Goal: Information Seeking & Learning: Learn about a topic

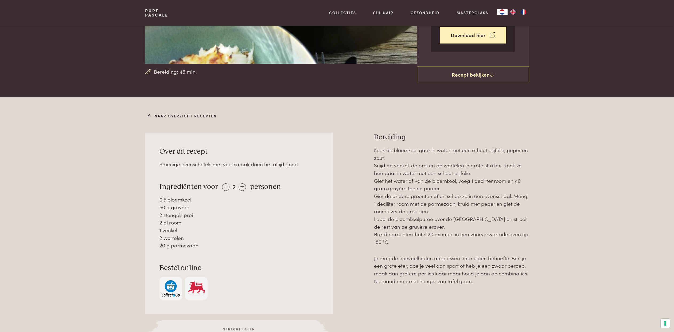
scroll to position [136, 0]
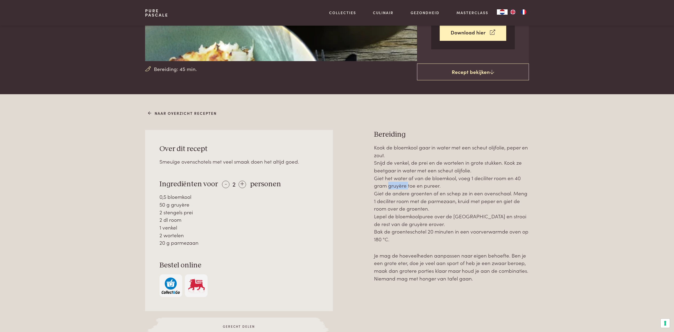
drag, startPoint x: 387, startPoint y: 187, endPoint x: 406, endPoint y: 187, distance: 19.0
click at [406, 187] on p "Kook de bloemkool gaar in water met een scheut olijfolie, peper en zout. Snijd …" at bounding box center [451, 194] width 155 height 100
copy p "gruyère"
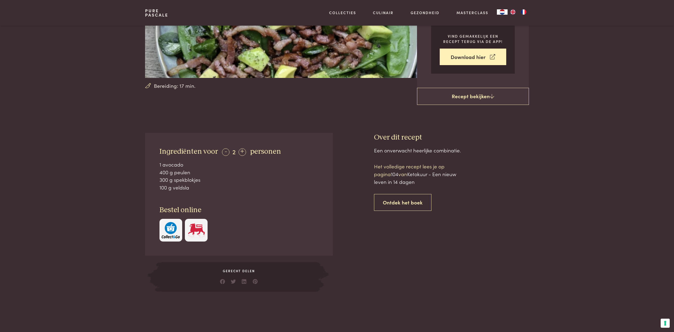
scroll to position [121, 0]
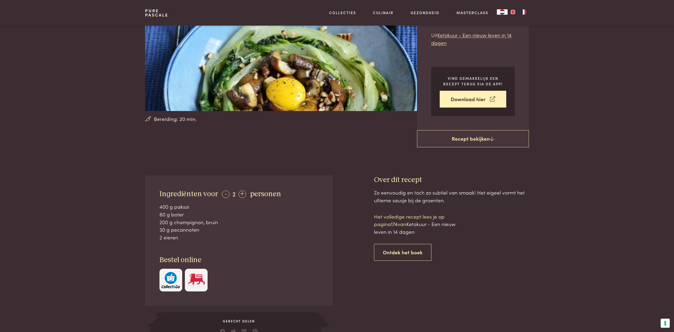
scroll to position [87, 0]
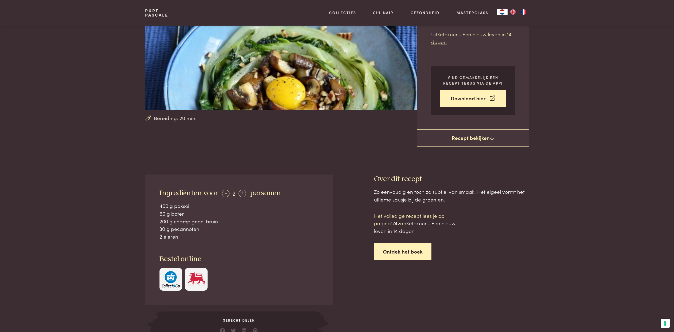
click at [402, 251] on link "Ontdek het boek" at bounding box center [402, 251] width 57 height 17
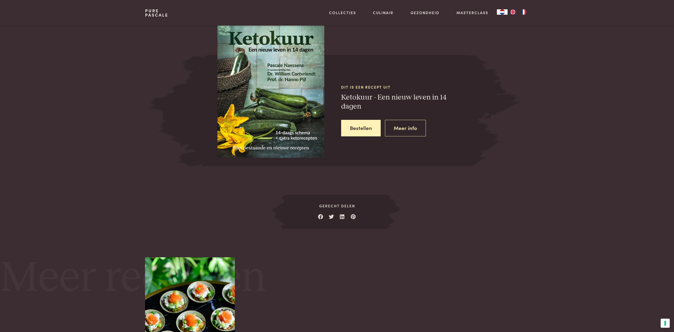
scroll to position [485, 0]
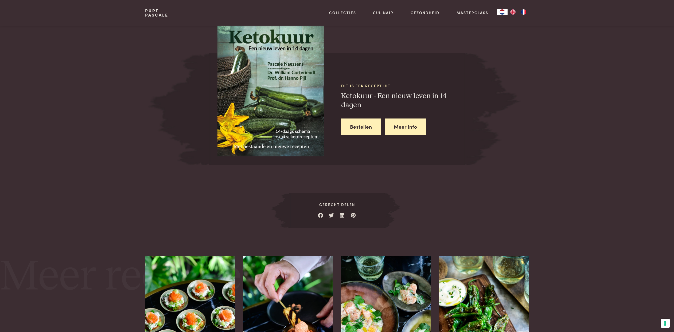
click at [404, 126] on link "Meer info" at bounding box center [405, 127] width 41 height 17
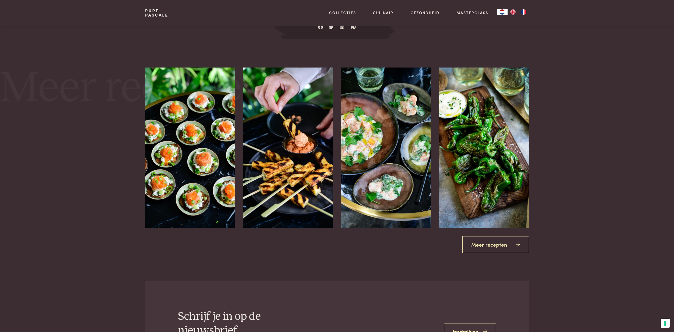
scroll to position [672, 0]
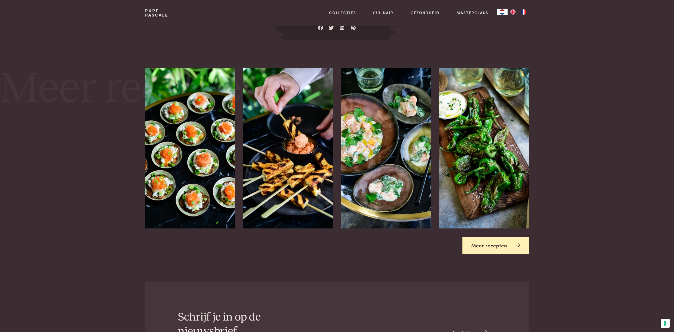
click at [495, 244] on link "Meer recepten" at bounding box center [495, 245] width 66 height 17
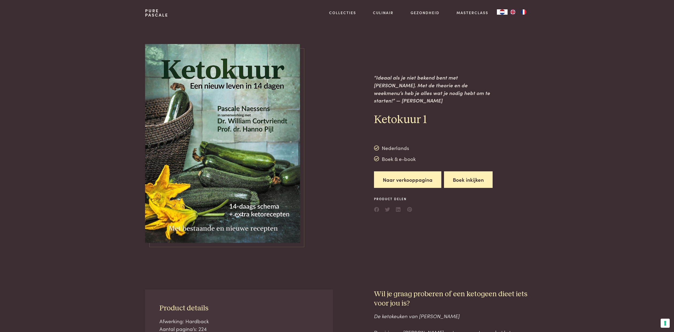
click at [473, 175] on button "Boek inkijken" at bounding box center [468, 179] width 49 height 17
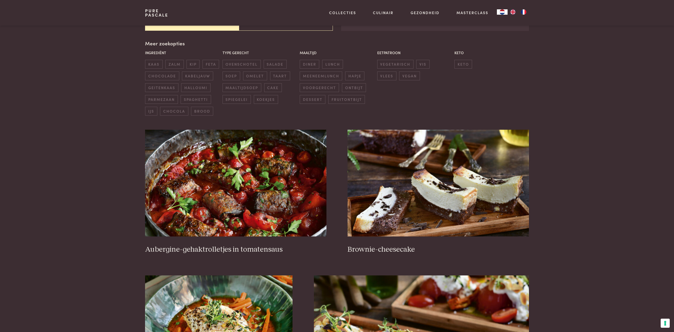
scroll to position [121, 0]
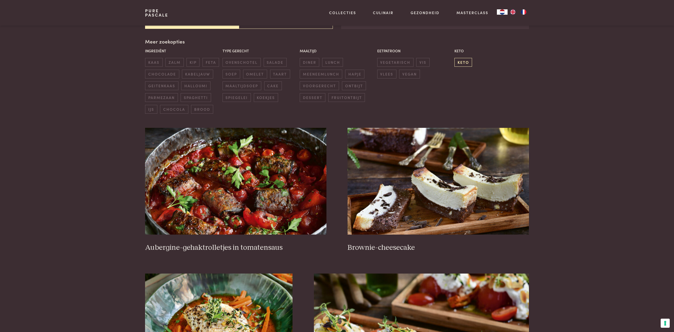
click at [458, 62] on span "keto" at bounding box center [463, 62] width 18 height 9
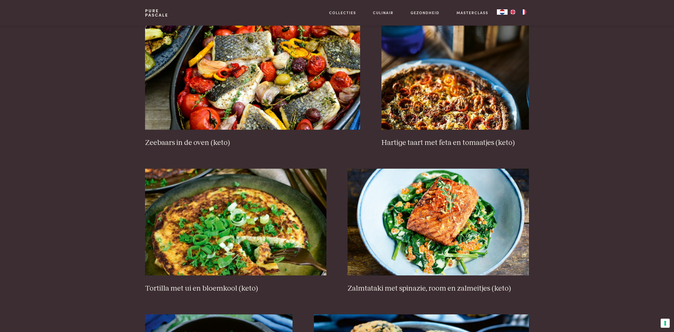
scroll to position [530, 0]
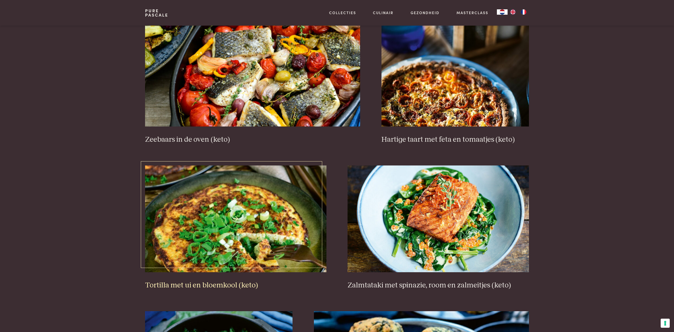
click at [230, 225] on img at bounding box center [235, 219] width 181 height 107
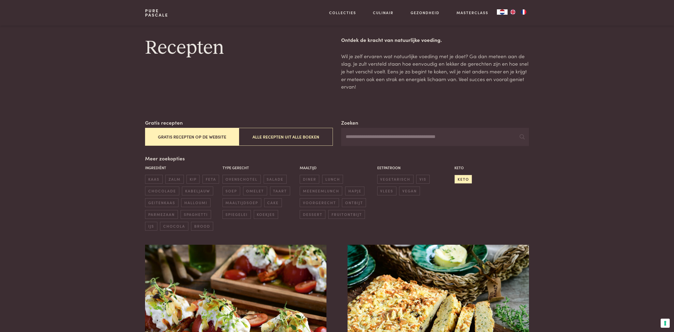
scroll to position [0, 0]
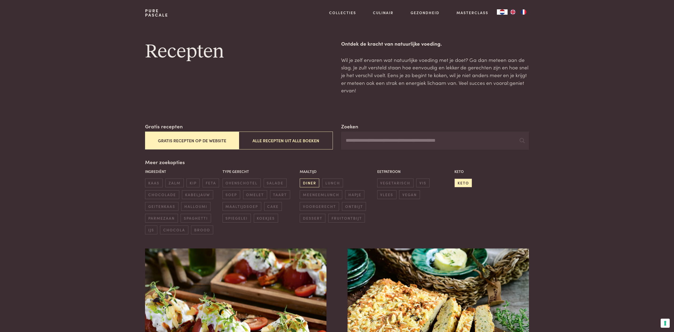
click at [309, 182] on span "diner" at bounding box center [309, 183] width 19 height 9
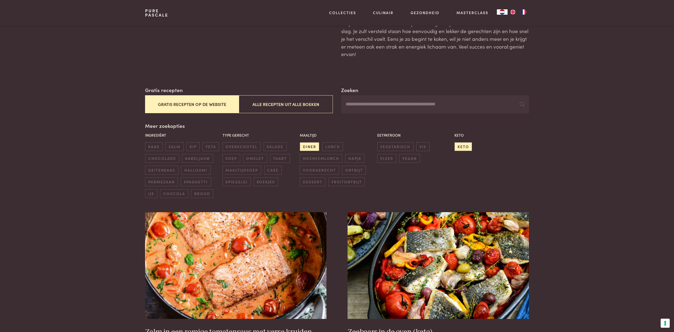
scroll to position [36, 0]
click at [334, 148] on span "lunch" at bounding box center [332, 147] width 21 height 9
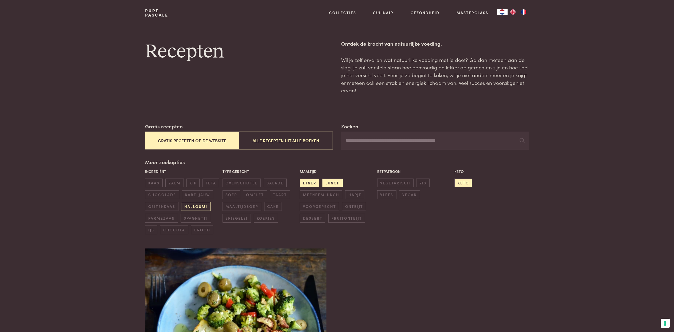
click at [201, 206] on span "halloumi" at bounding box center [195, 206] width 29 height 9
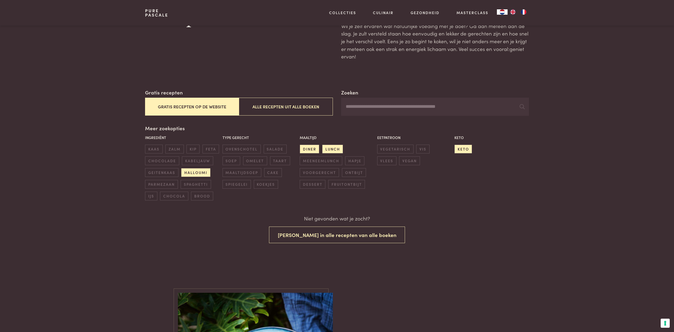
scroll to position [33, 0]
click at [396, 157] on span "vlees" at bounding box center [386, 161] width 19 height 9
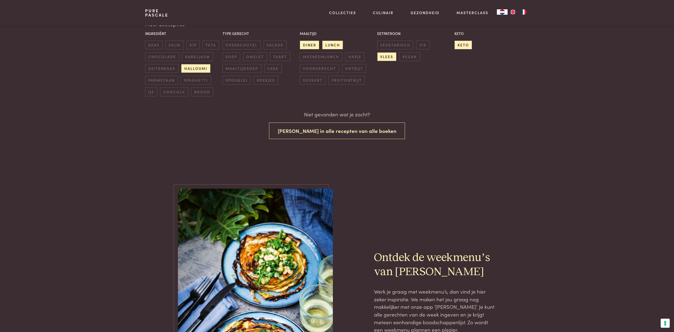
scroll to position [140, 0]
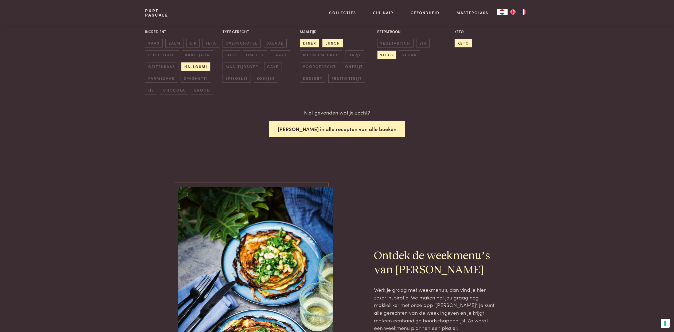
click at [339, 130] on button "Zoek in alle recepten van alle boeken" at bounding box center [337, 129] width 136 height 17
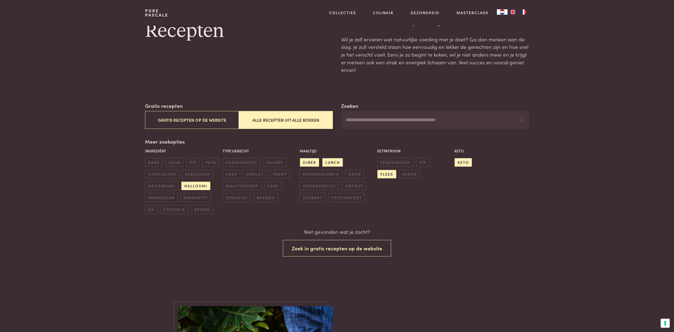
scroll to position [19, 0]
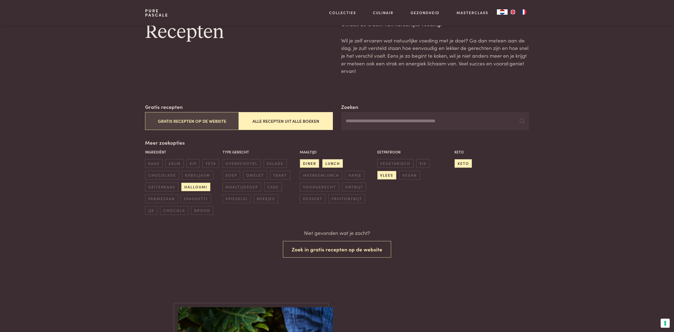
click at [209, 119] on button "Gratis recepten op de website" at bounding box center [192, 121] width 94 height 18
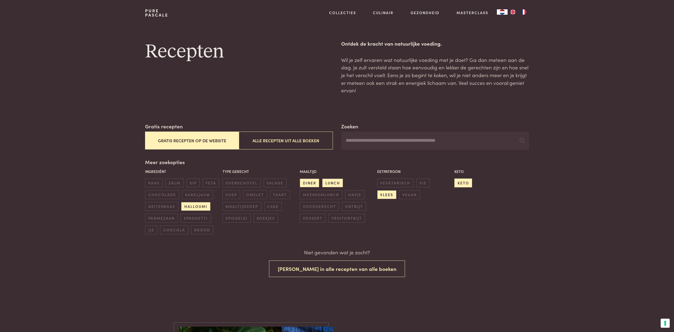
click at [461, 183] on span "keto" at bounding box center [463, 183] width 18 height 9
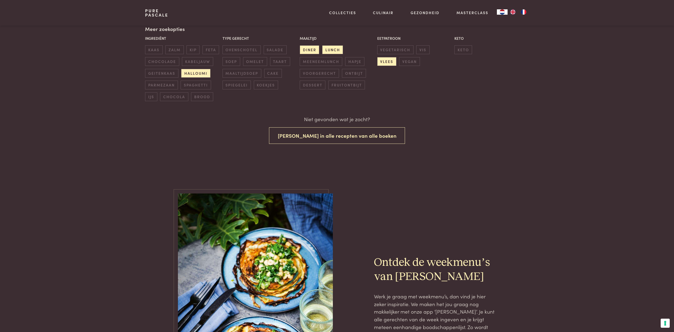
scroll to position [121, 0]
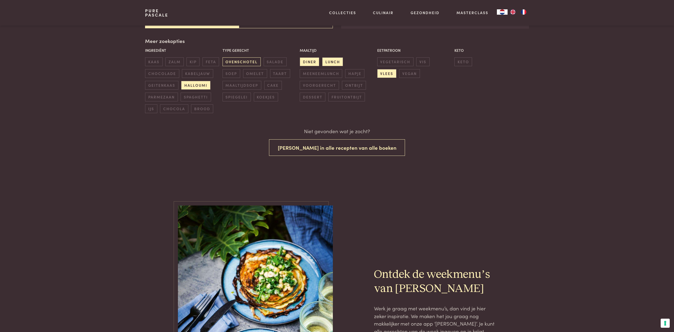
click at [246, 61] on span "ovenschotel" at bounding box center [241, 61] width 38 height 9
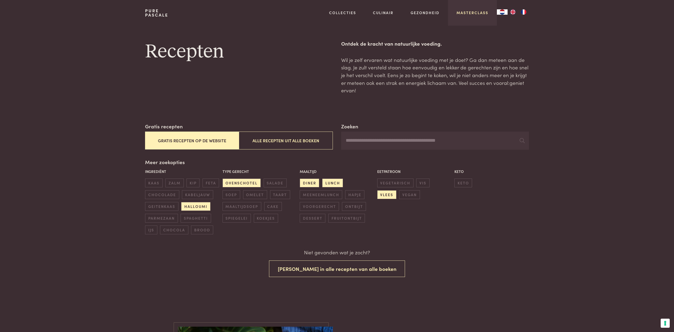
click at [470, 12] on link "Masterclass" at bounding box center [472, 13] width 32 height 6
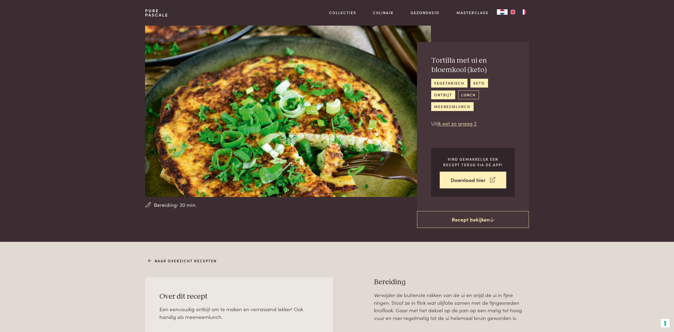
click at [458, 95] on link "lunch" at bounding box center [468, 95] width 21 height 9
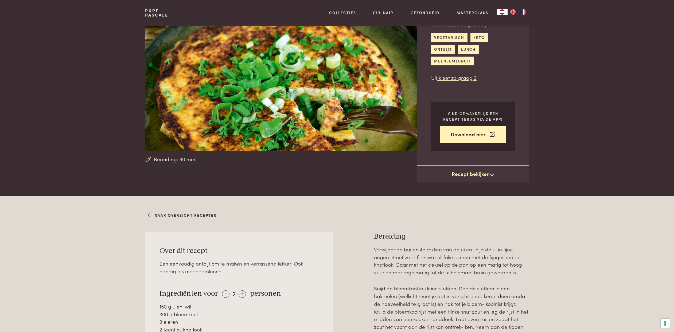
scroll to position [44, 0]
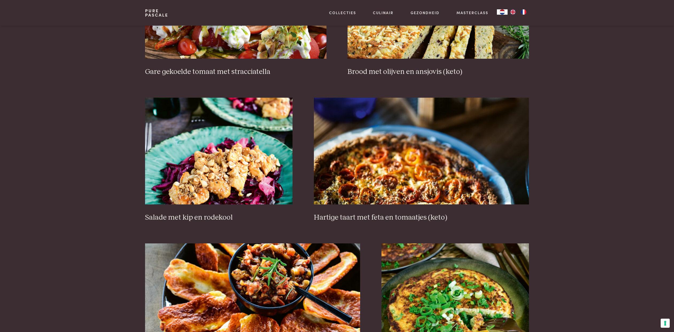
scroll to position [296, 0]
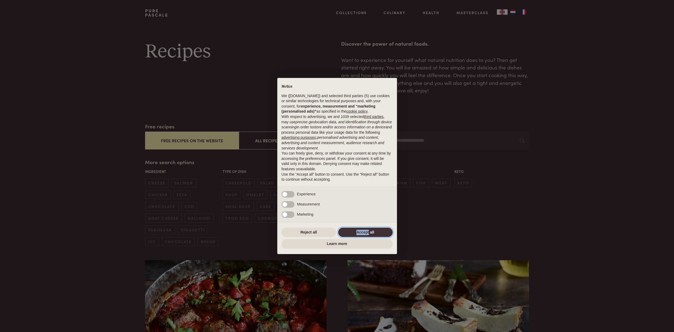
click at [350, 231] on button "Accept all" at bounding box center [365, 233] width 54 height 10
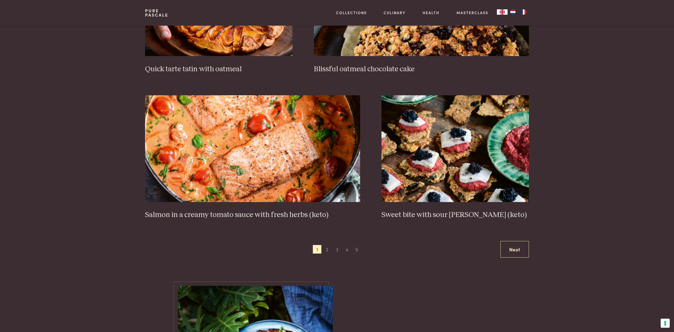
scroll to position [897, 0]
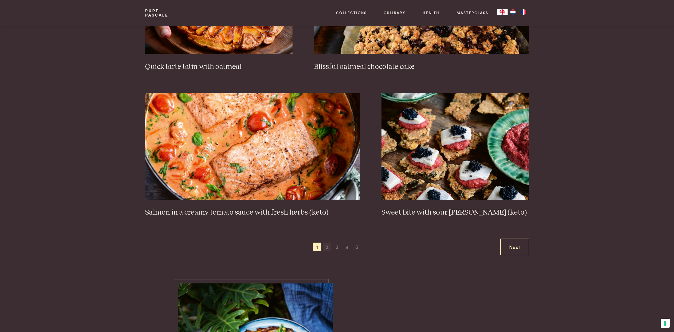
click at [328, 248] on span "2" at bounding box center [327, 247] width 9 height 9
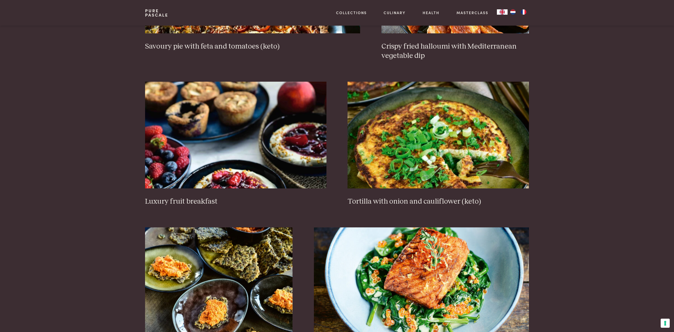
scroll to position [627, 0]
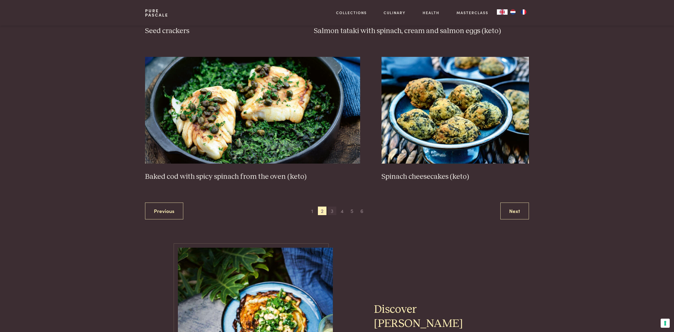
click at [332, 211] on span "3" at bounding box center [332, 211] width 9 height 9
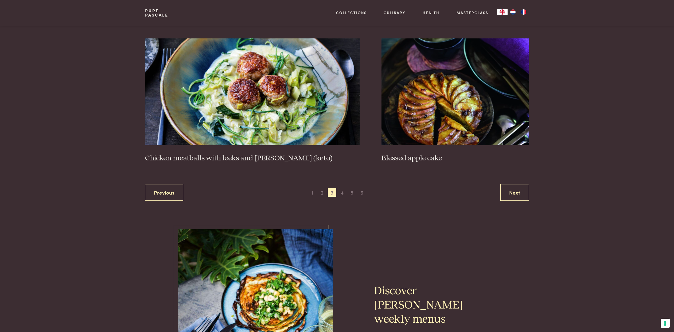
scroll to position [988, 0]
click at [342, 188] on span "4" at bounding box center [342, 192] width 9 height 9
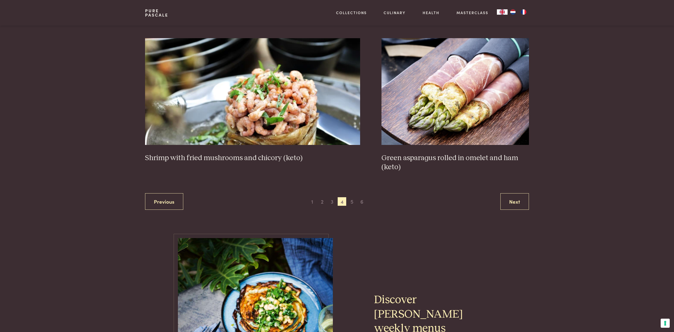
scroll to position [962, 0]
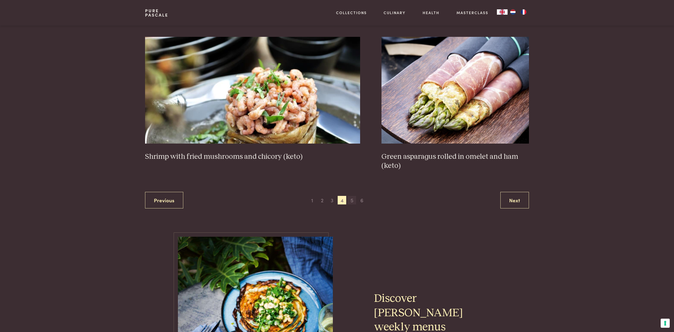
click at [351, 200] on span "5" at bounding box center [351, 200] width 9 height 9
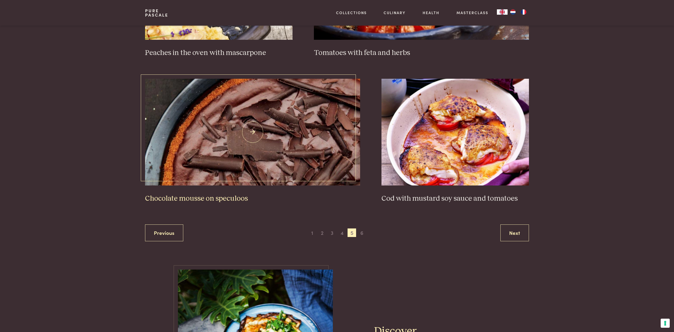
scroll to position [921, 0]
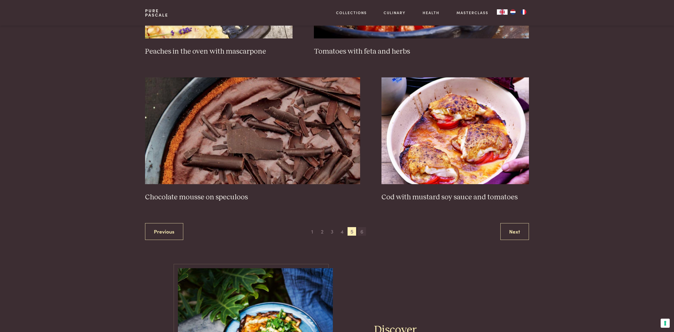
click at [362, 231] on span "6" at bounding box center [362, 231] width 9 height 9
